Goal: Transaction & Acquisition: Purchase product/service

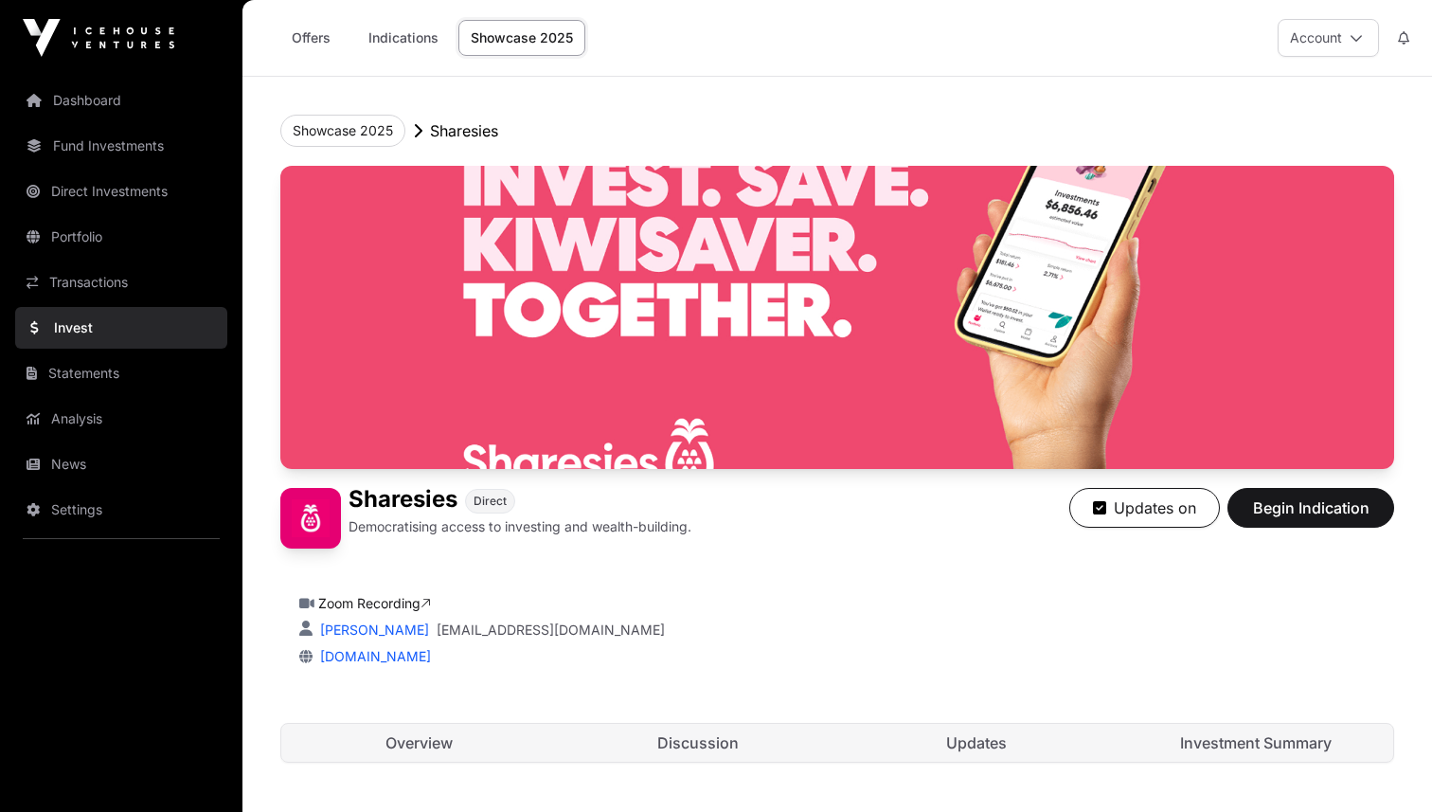
click at [51, 318] on link "Invest" at bounding box center [121, 328] width 212 height 42
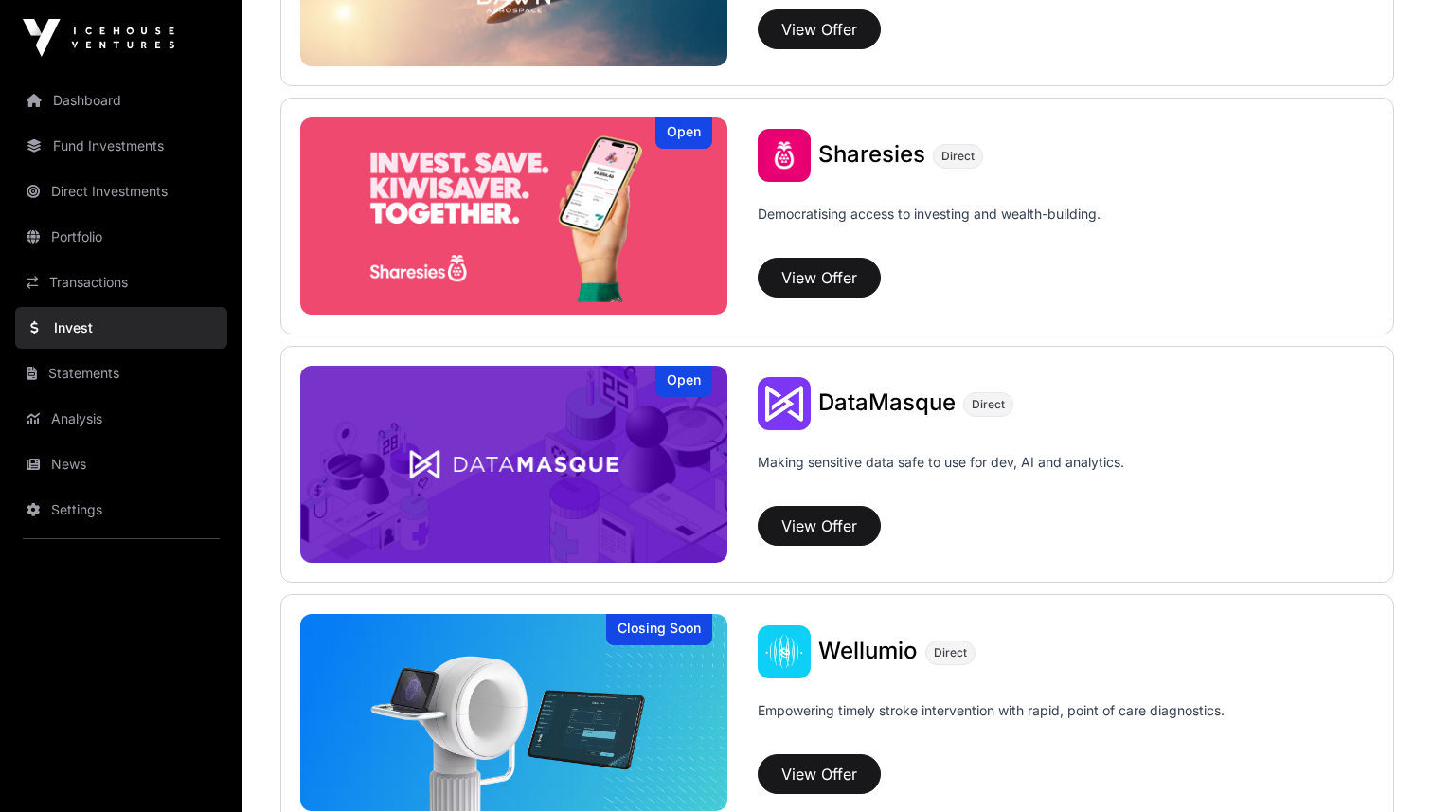
scroll to position [2547, 0]
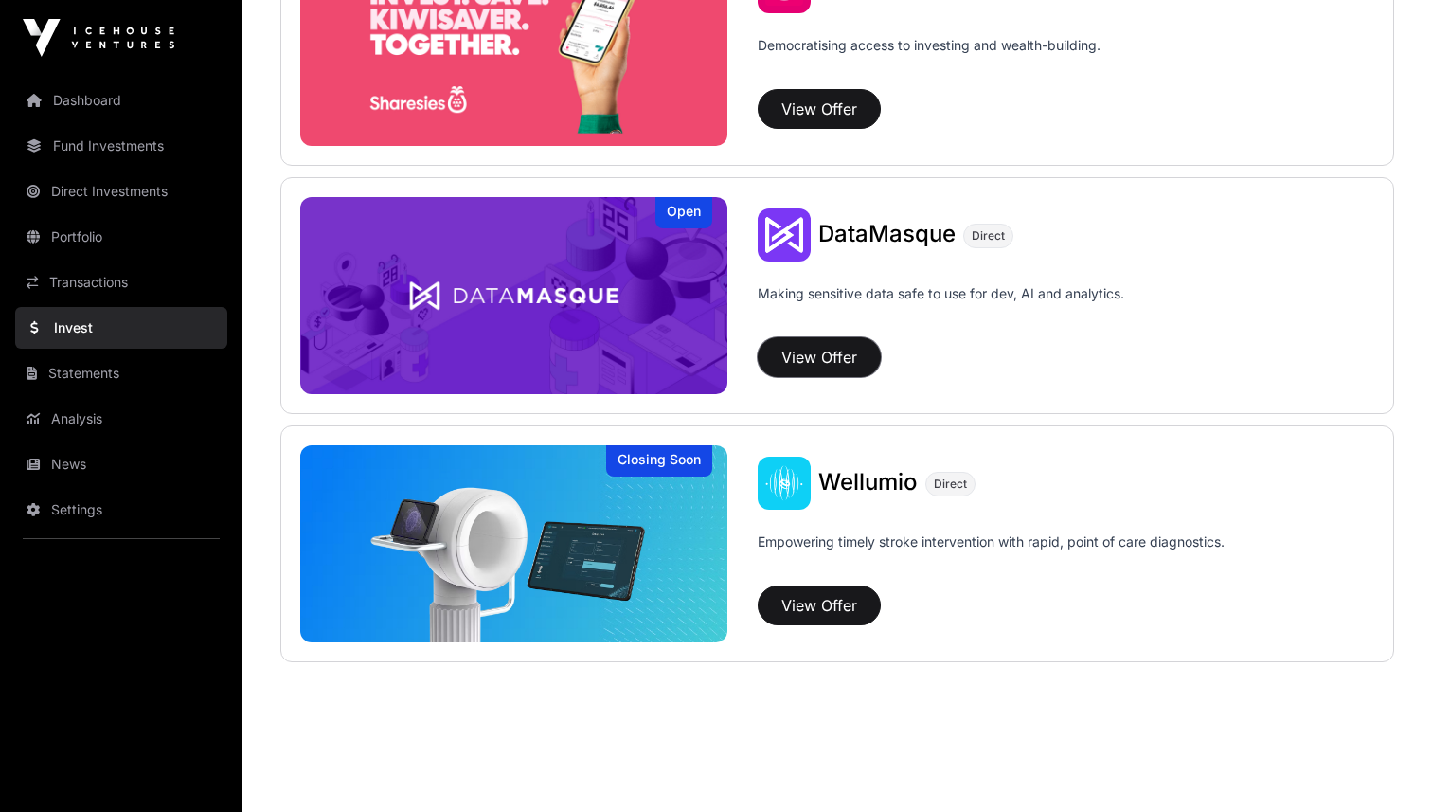
click at [803, 354] on button "View Offer" at bounding box center [819, 357] width 123 height 40
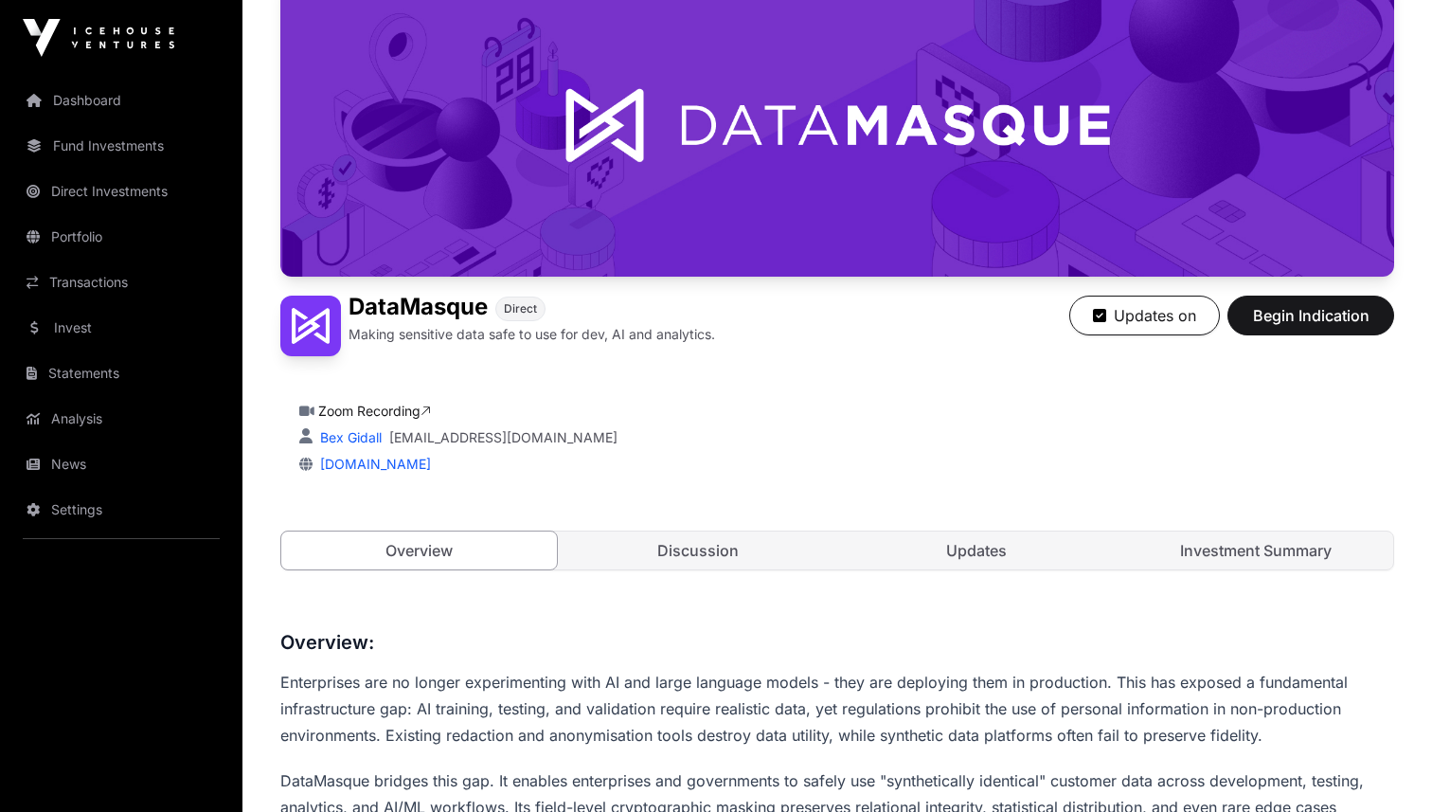
scroll to position [199, 0]
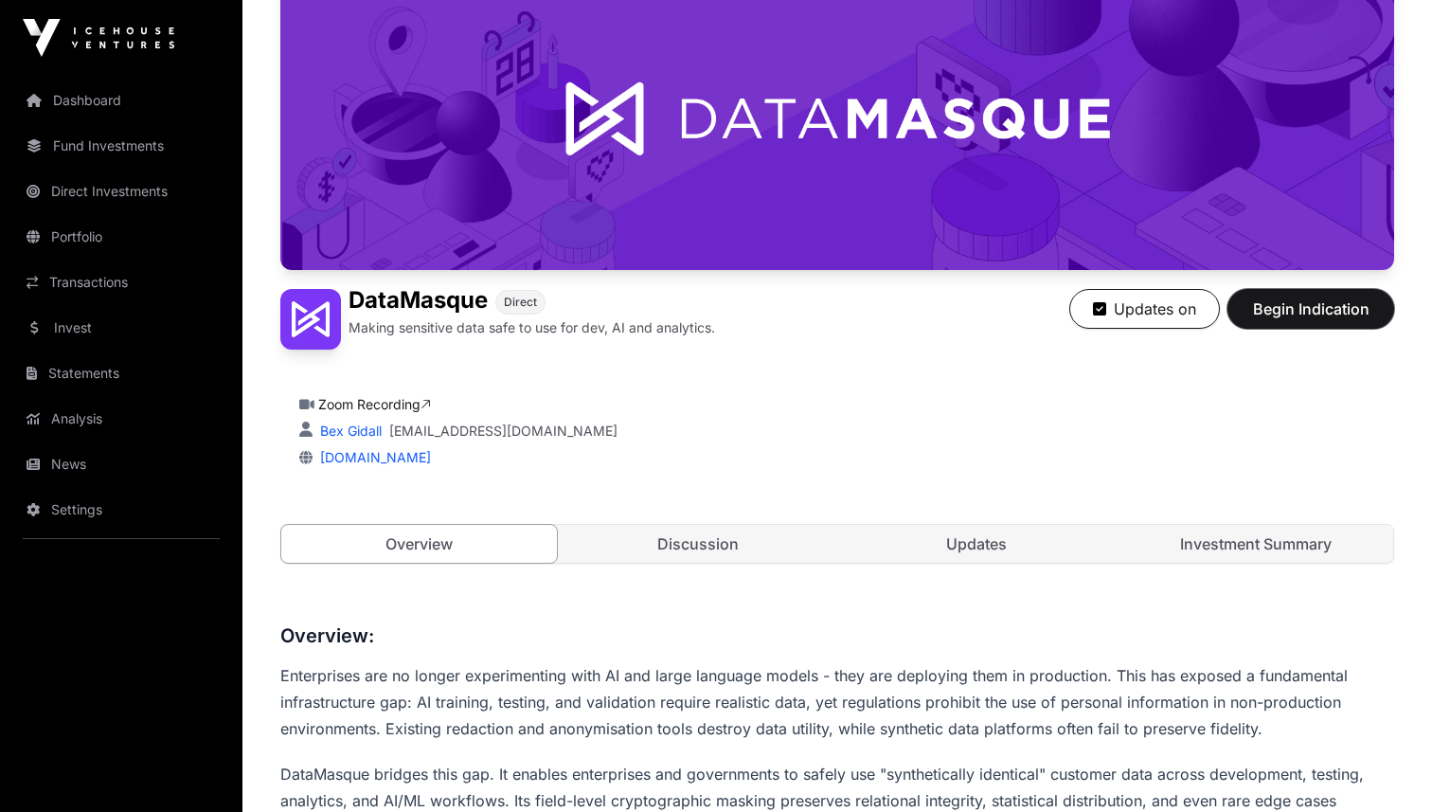
click at [1273, 316] on span "Begin Indication" at bounding box center [1310, 308] width 119 height 23
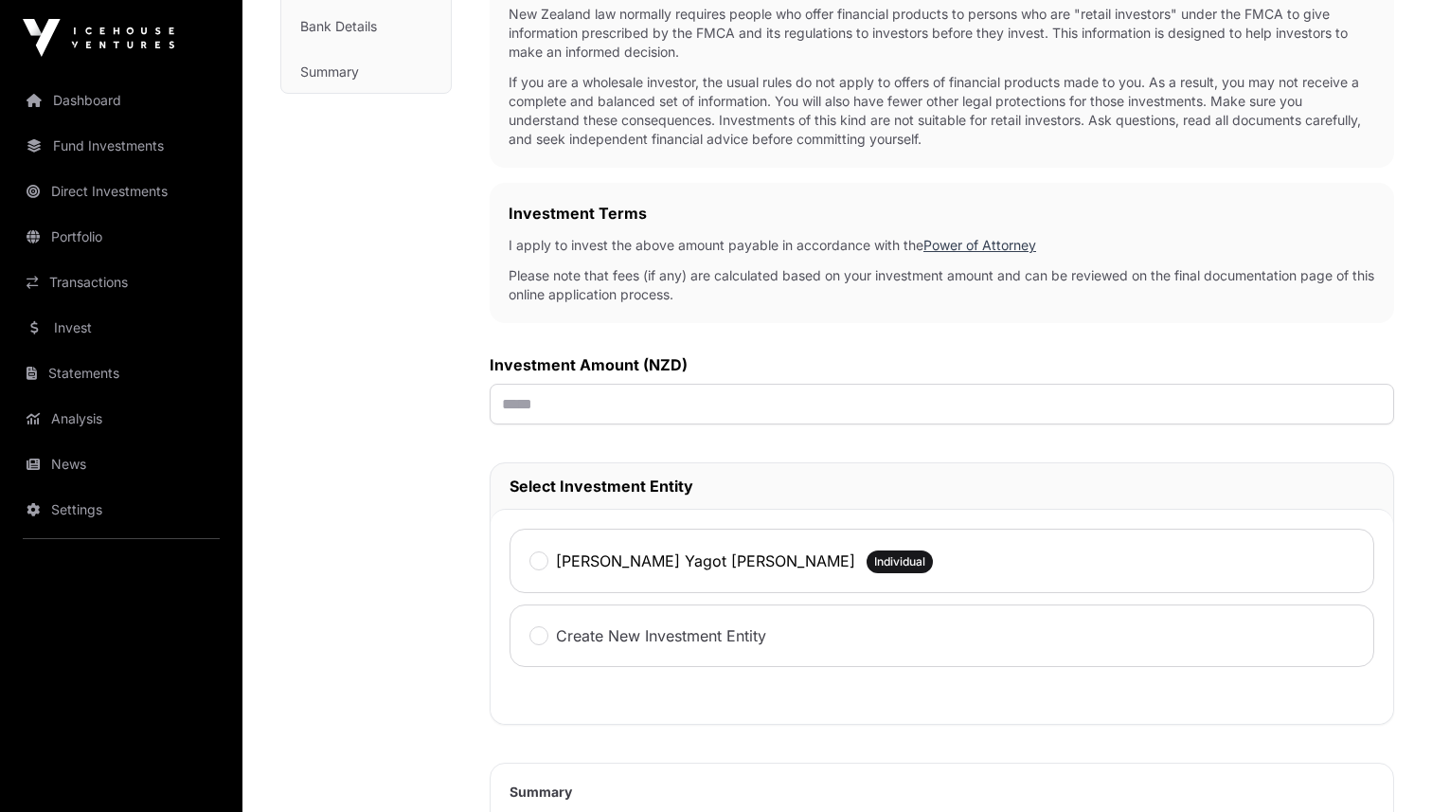
scroll to position [536, 0]
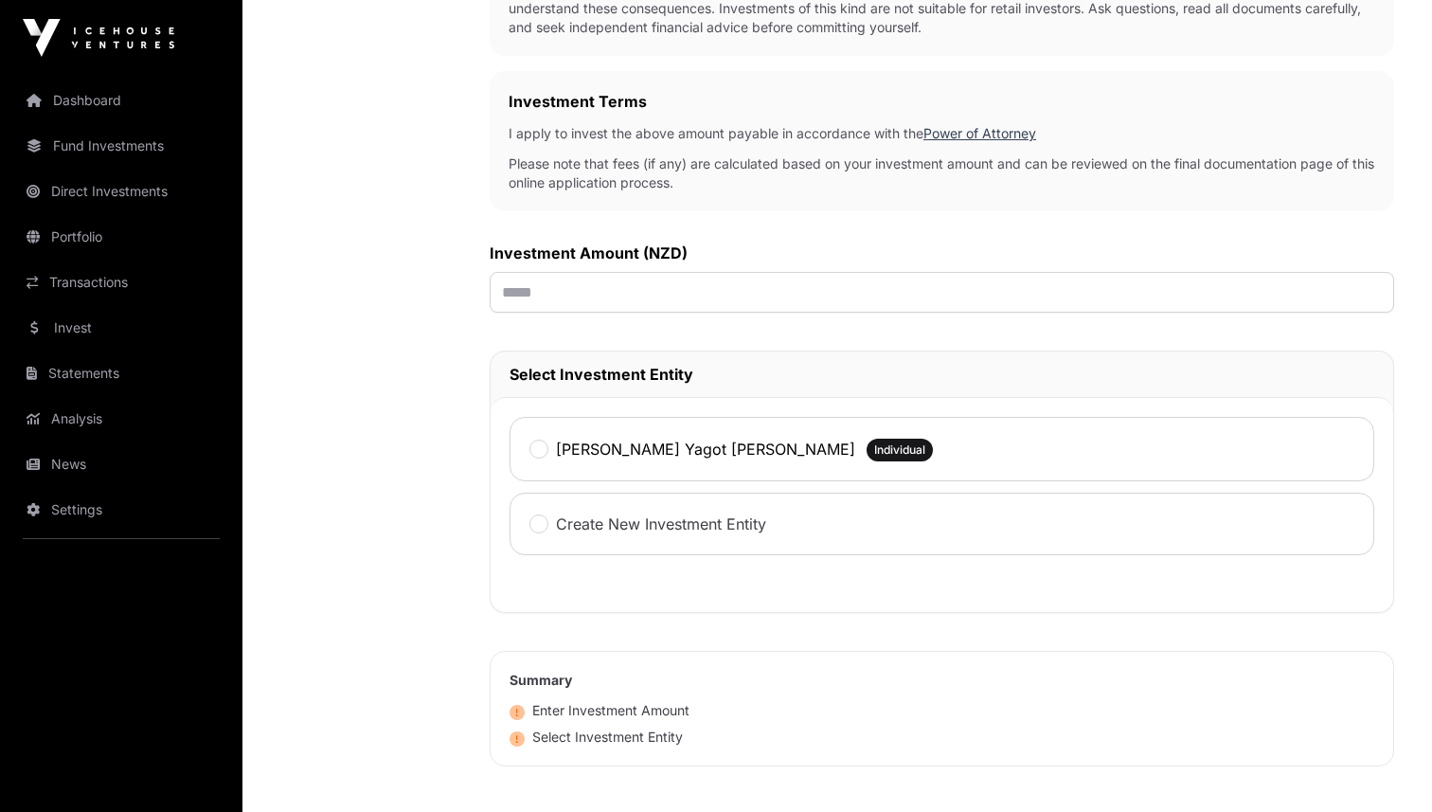
click at [640, 448] on label "[PERSON_NAME] Yagot [PERSON_NAME]" at bounding box center [705, 449] width 299 height 23
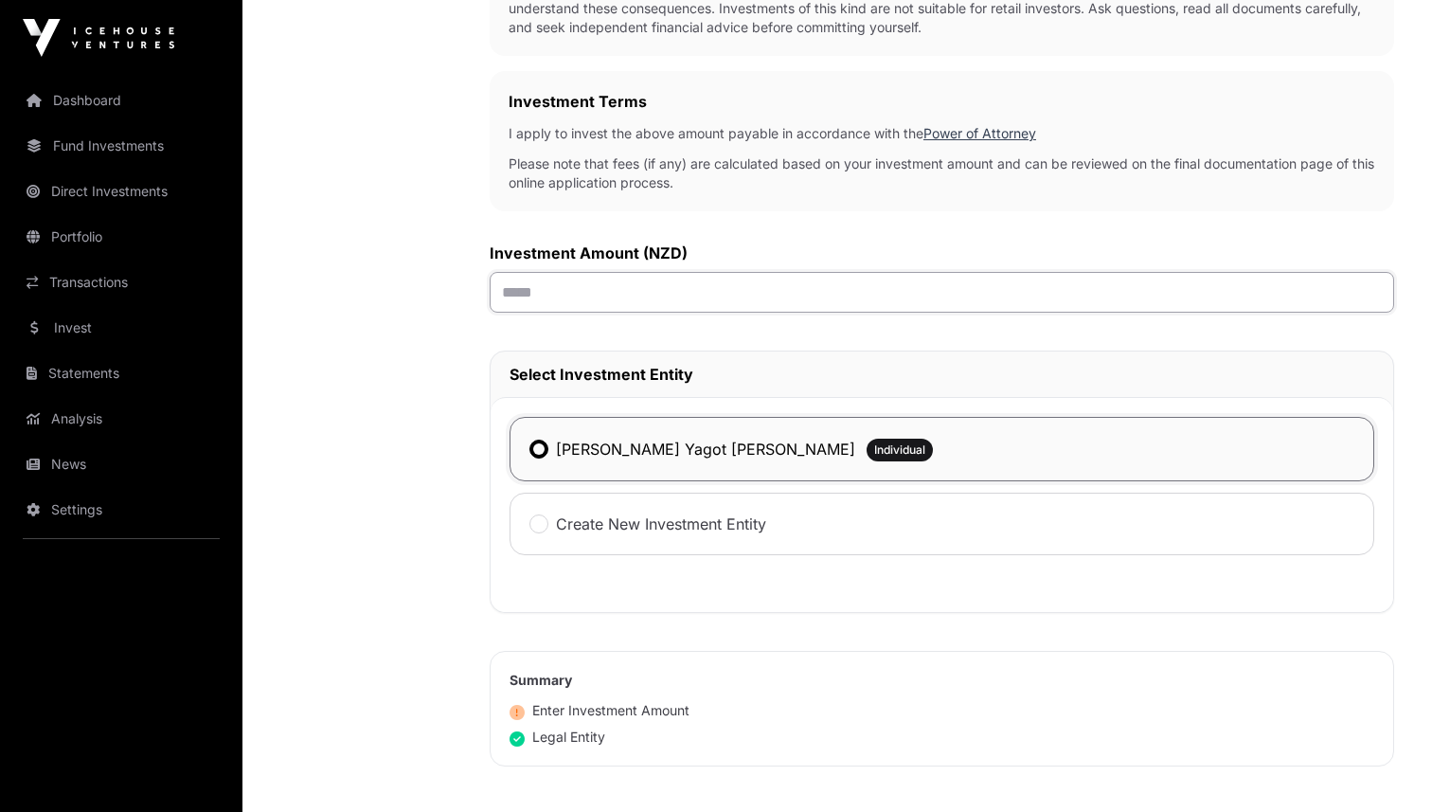
click at [558, 290] on input "text" at bounding box center [942, 292] width 904 height 41
type input "**"
type input "*******"
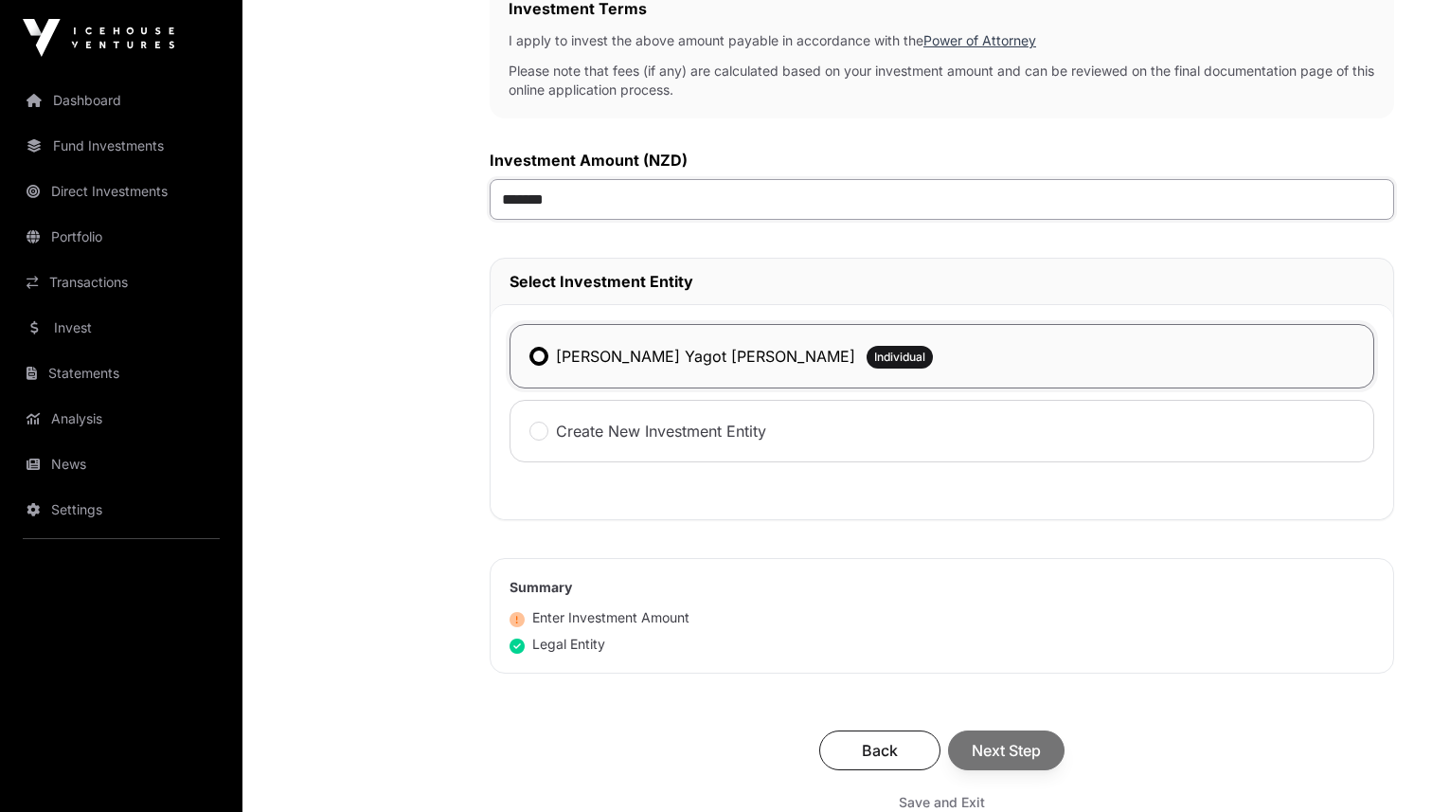
scroll to position [636, 0]
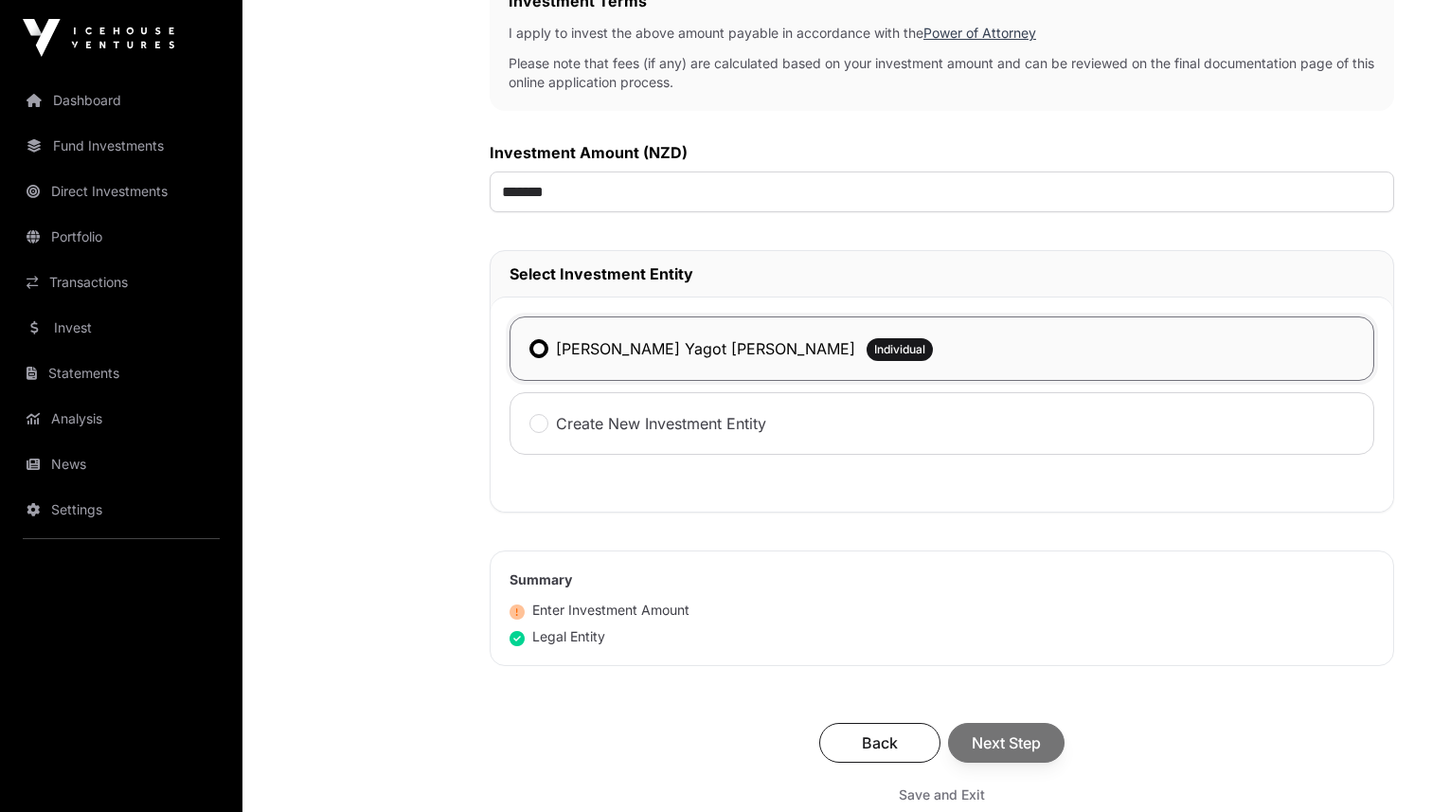
click at [566, 348] on label "[PERSON_NAME] Yagot [PERSON_NAME]" at bounding box center [705, 348] width 299 height 23
click at [995, 743] on span "Next Step" at bounding box center [1006, 742] width 69 height 23
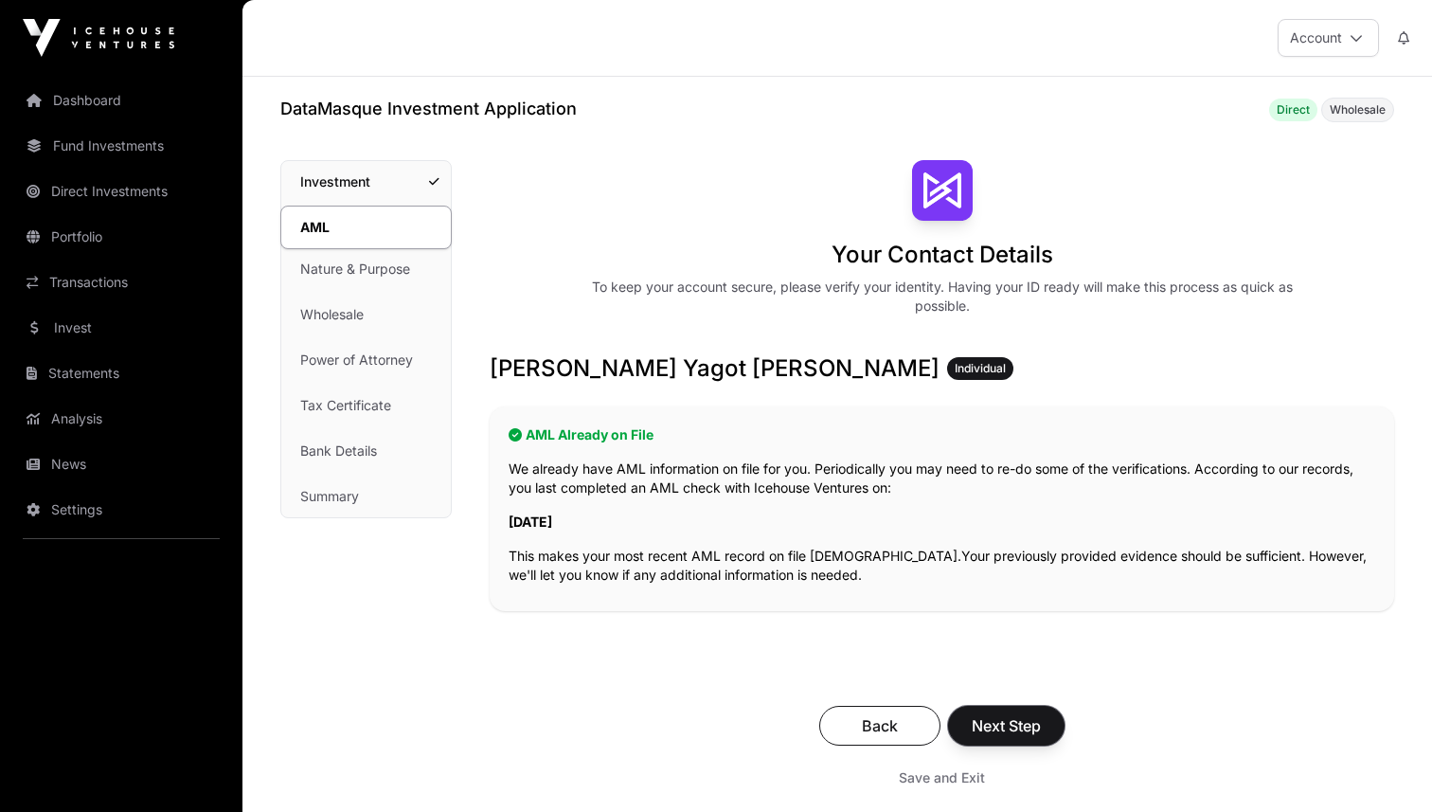
click at [1004, 728] on span "Next Step" at bounding box center [1006, 725] width 69 height 23
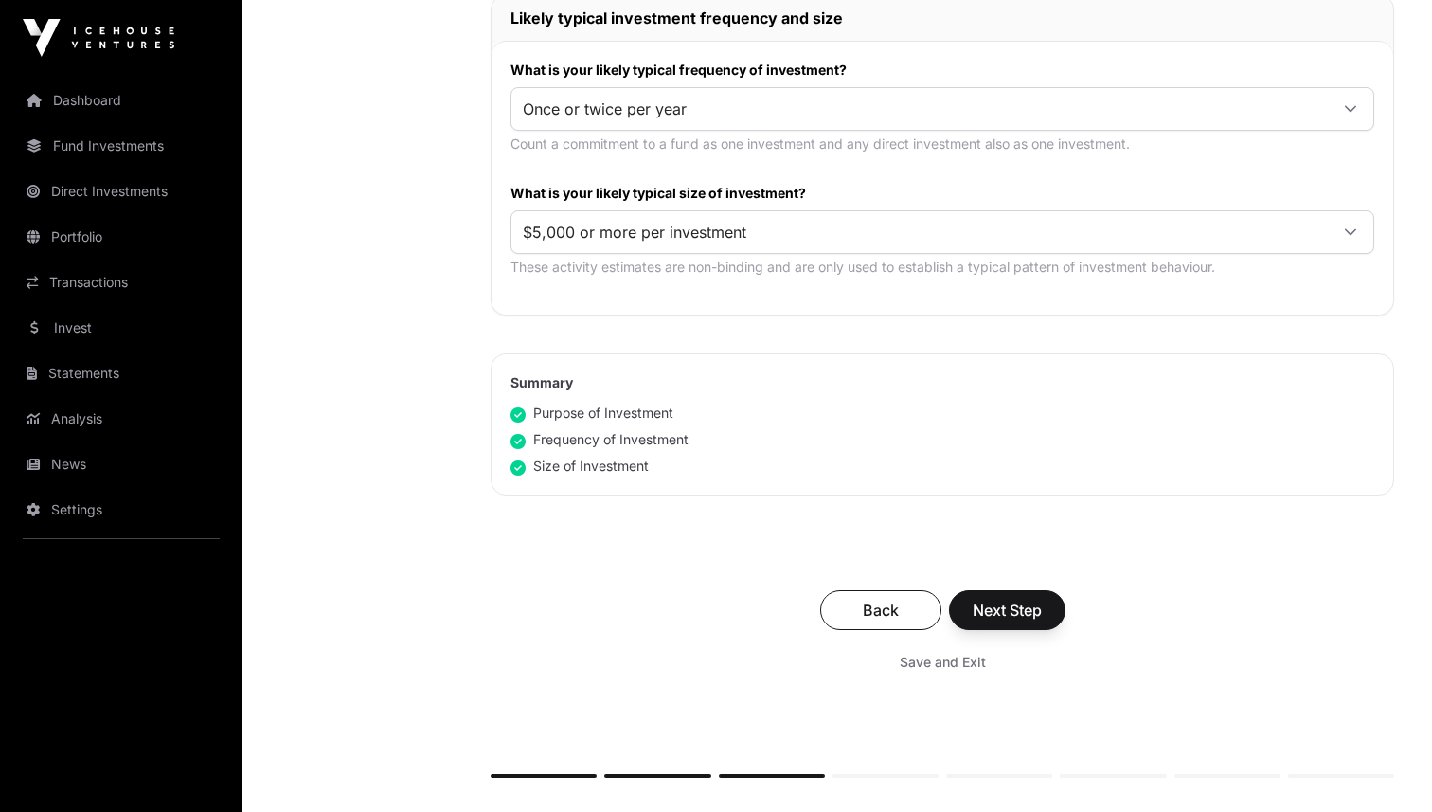
scroll to position [1025, 0]
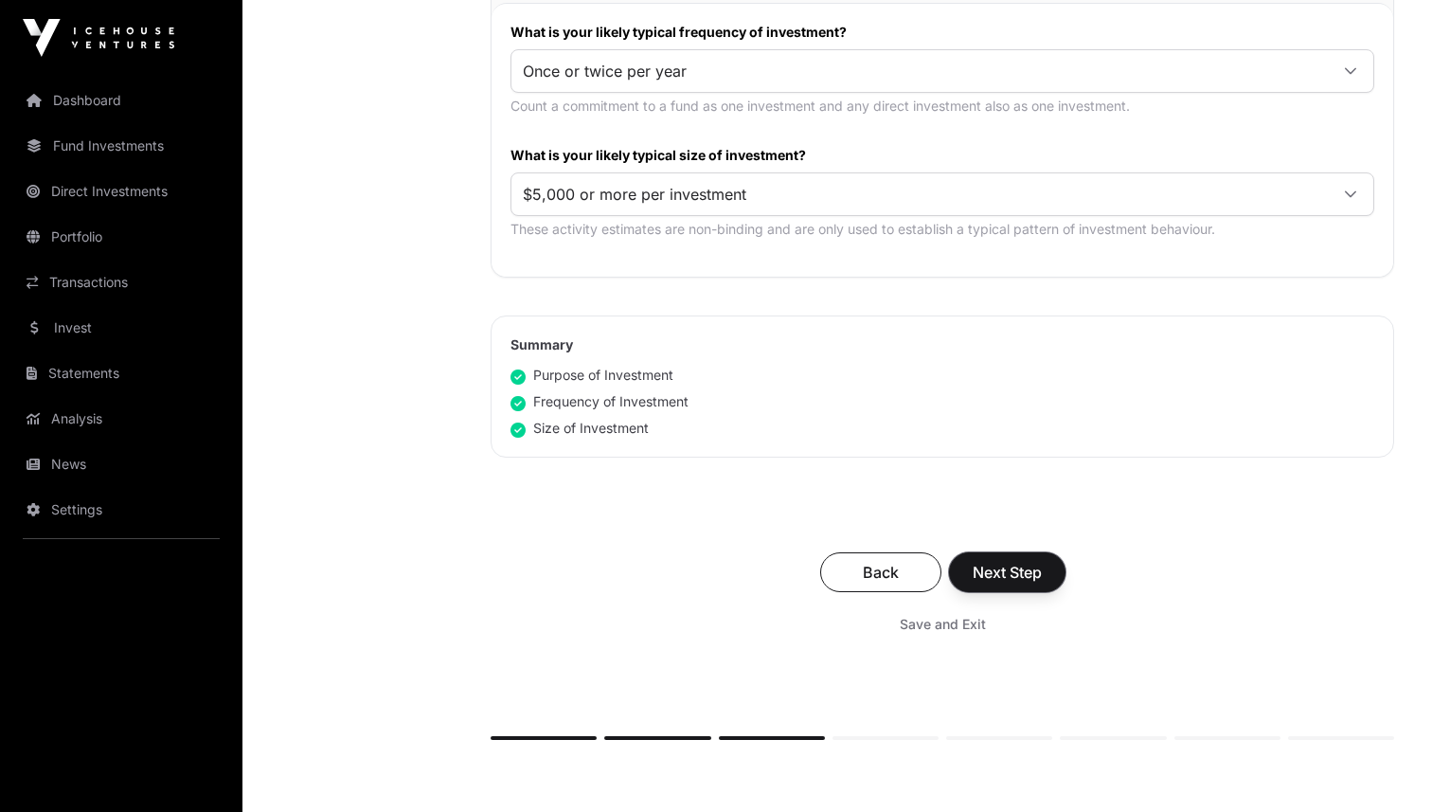
click at [973, 573] on span "Next Step" at bounding box center [1007, 572] width 69 height 23
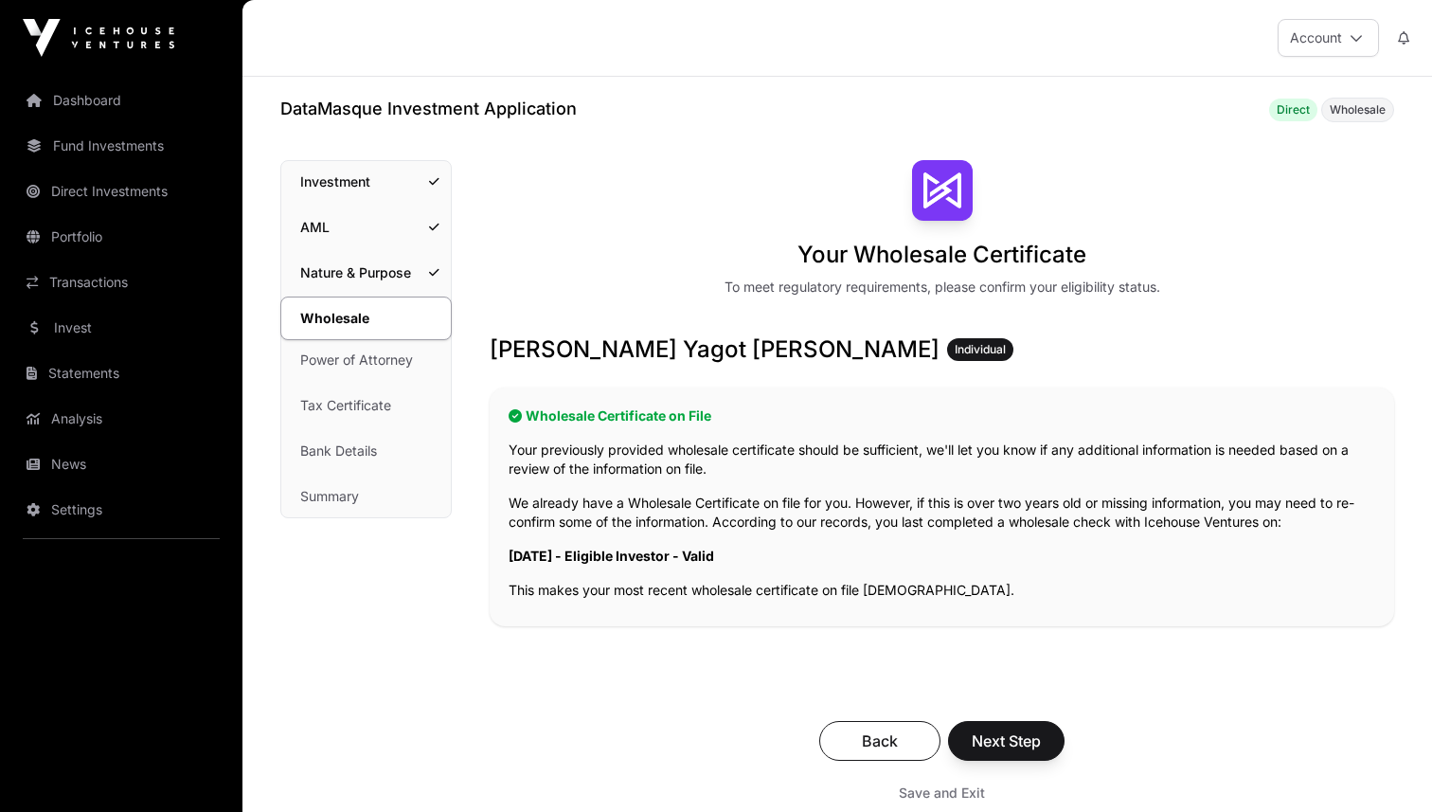
scroll to position [22, 0]
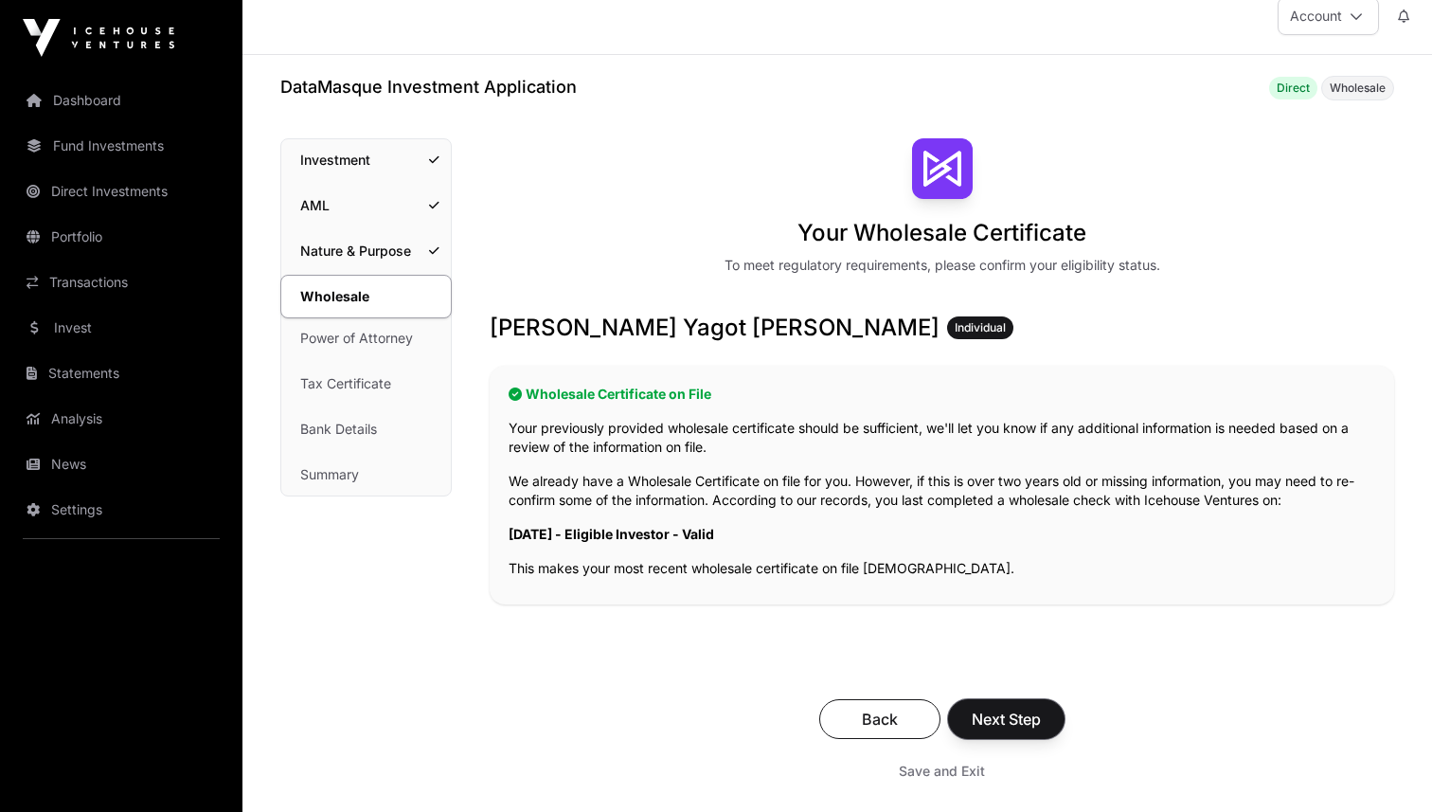
click at [1025, 725] on span "Next Step" at bounding box center [1006, 718] width 69 height 23
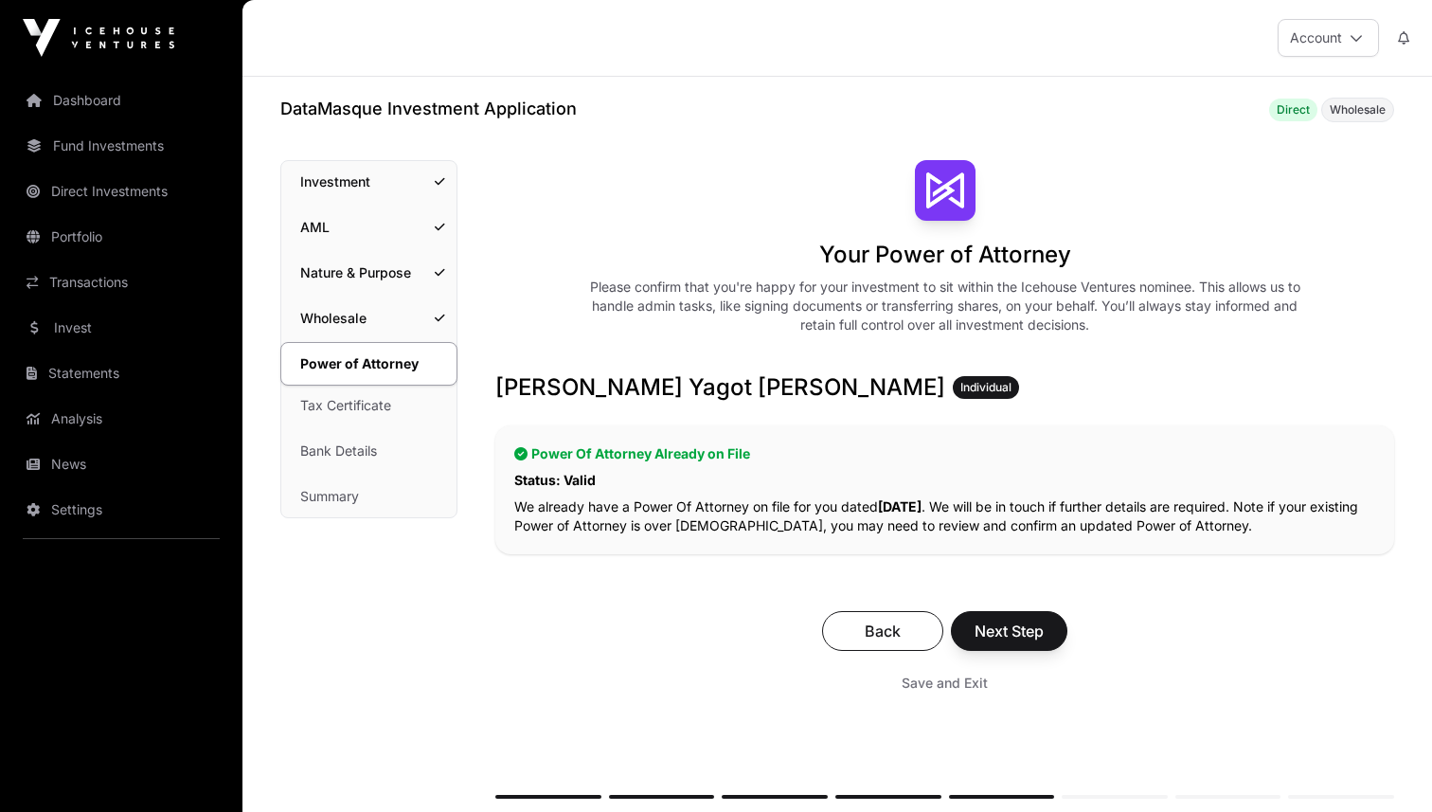
scroll to position [41, 0]
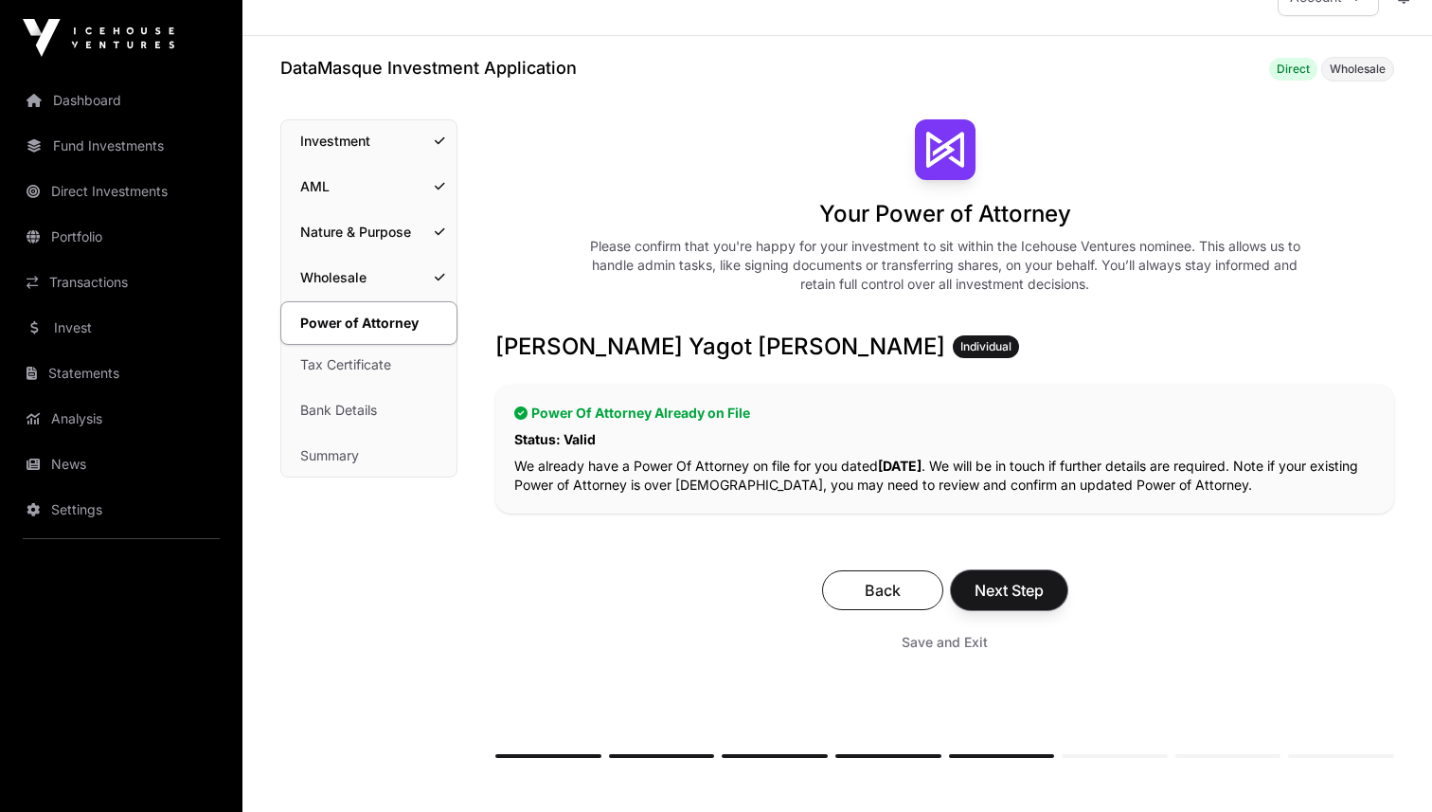
click at [1017, 594] on span "Next Step" at bounding box center [1008, 590] width 69 height 23
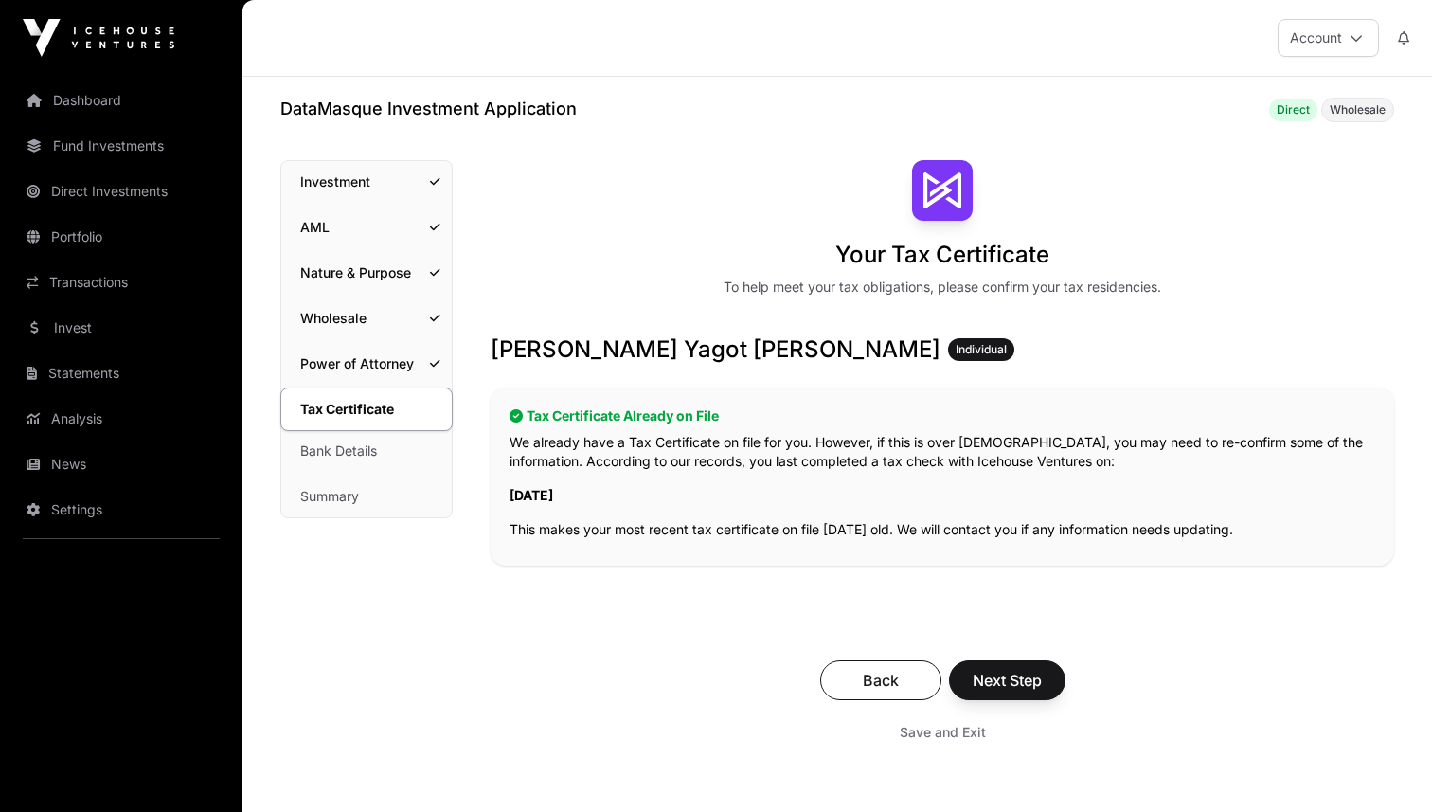
scroll to position [45, 0]
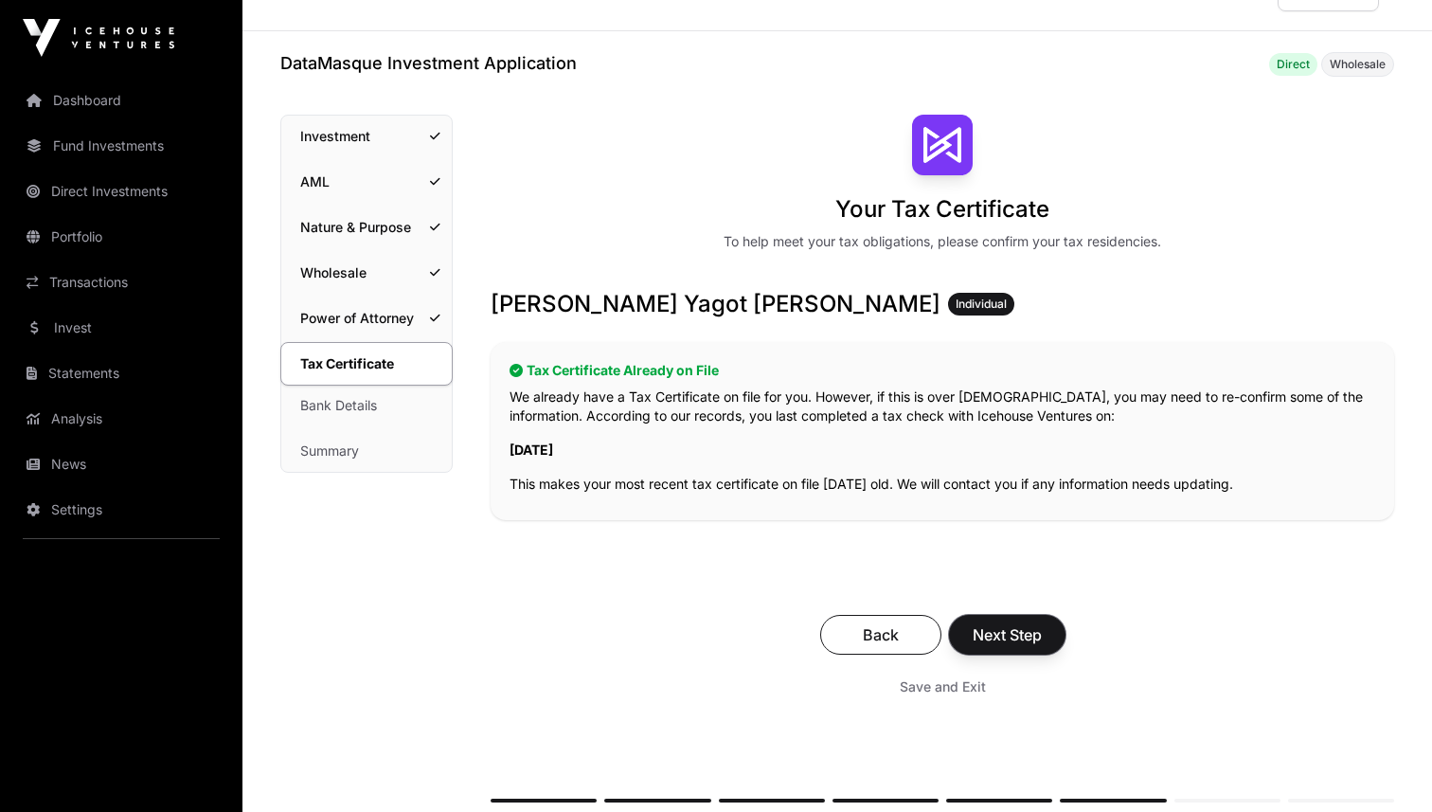
click at [1010, 629] on span "Next Step" at bounding box center [1007, 634] width 69 height 23
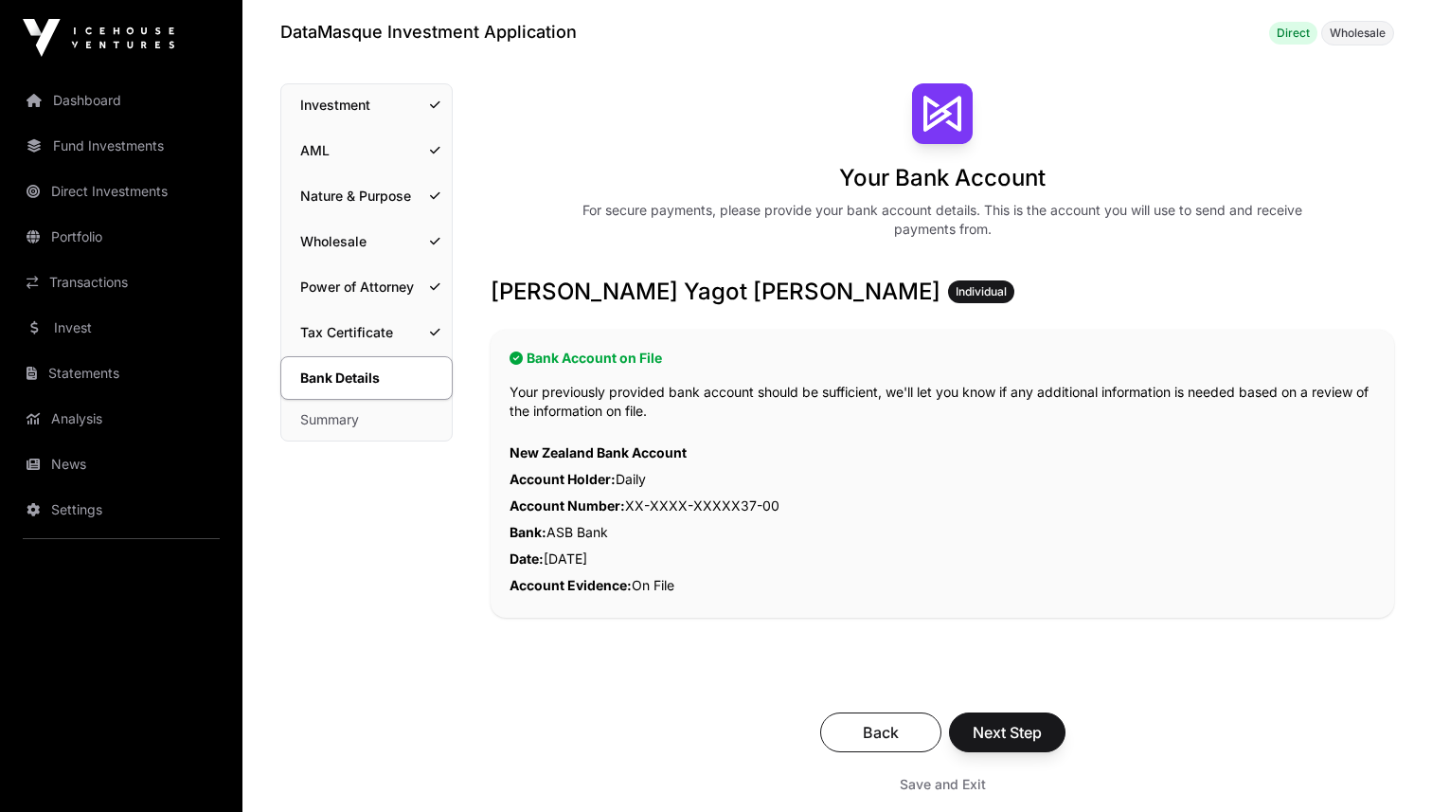
scroll to position [87, 0]
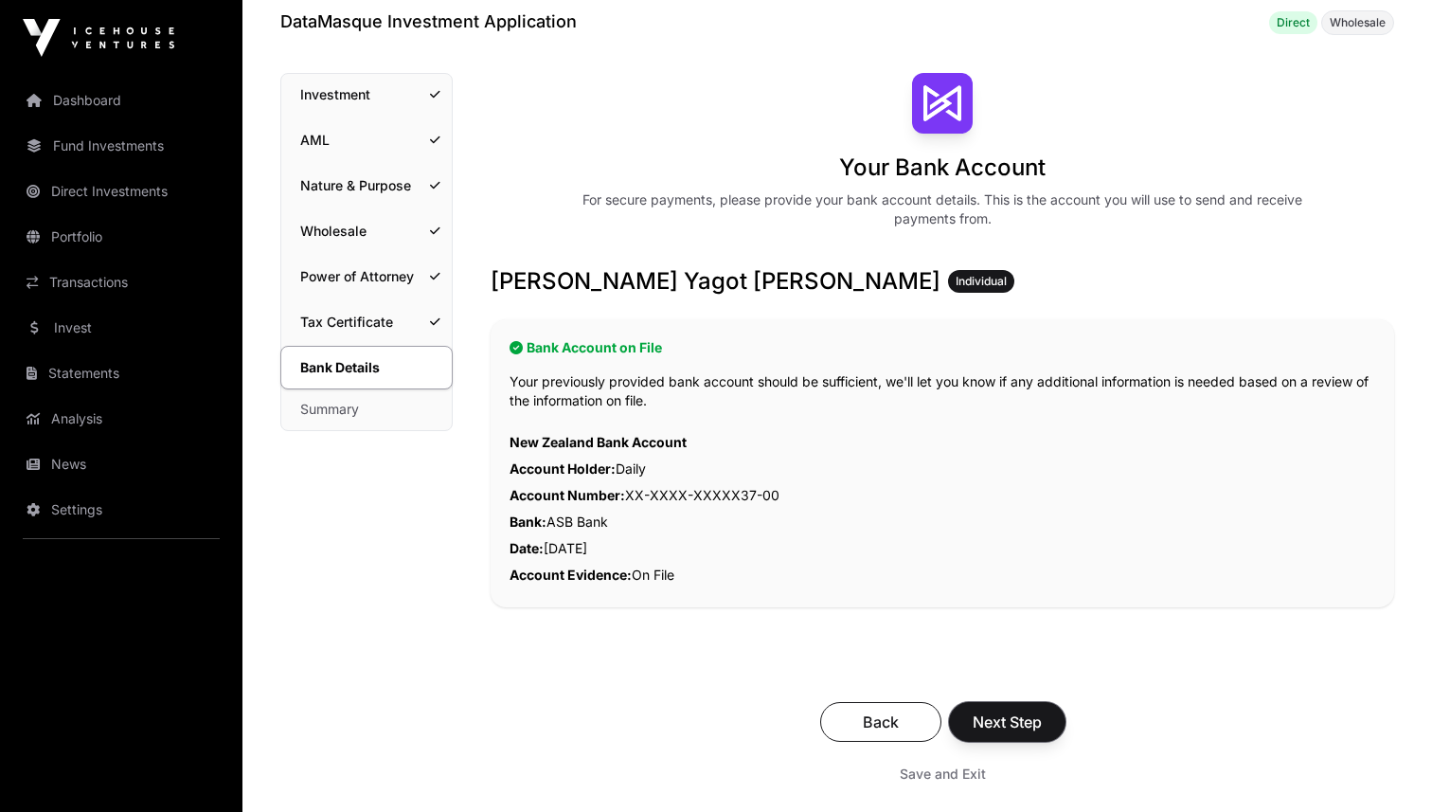
click at [997, 716] on span "Next Step" at bounding box center [1007, 721] width 69 height 23
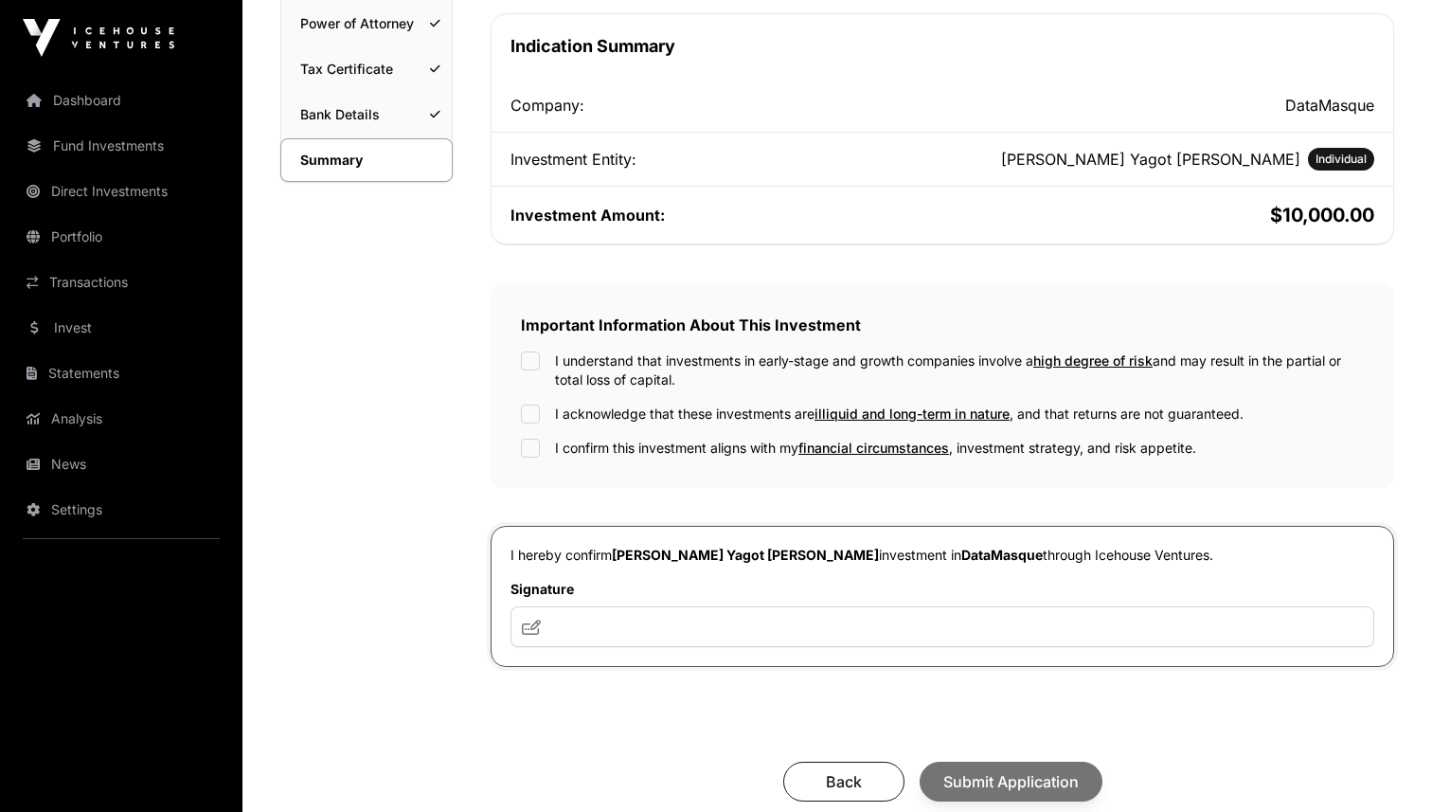
scroll to position [341, 0]
click at [541, 354] on div "I understand that investments in early-stage and growth companies involve a hig…" at bounding box center [942, 369] width 843 height 38
click at [655, 634] on input "text" at bounding box center [942, 625] width 864 height 41
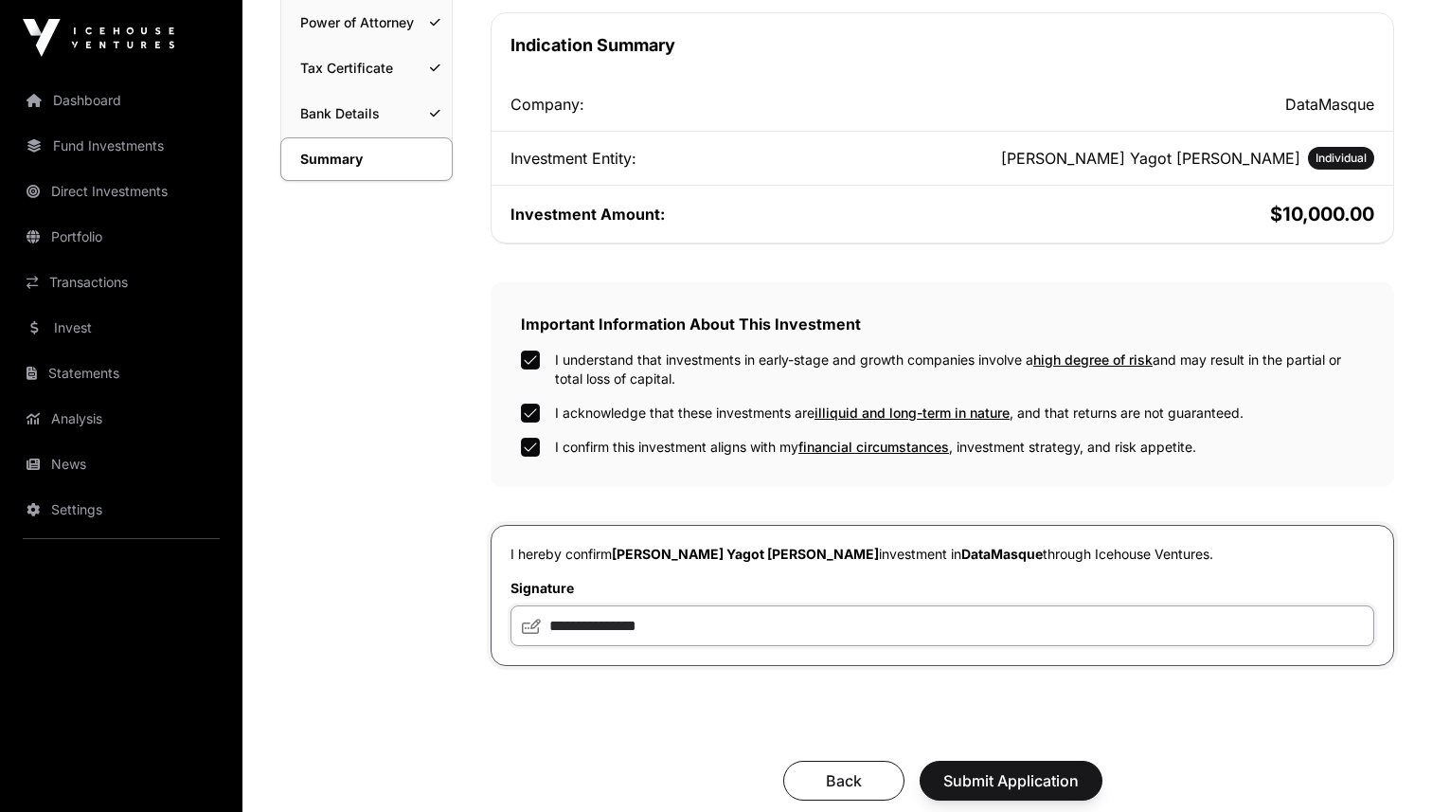
type input "**********"
click at [1020, 789] on span "Submit Application" at bounding box center [1010, 780] width 135 height 23
